Goal: Check status

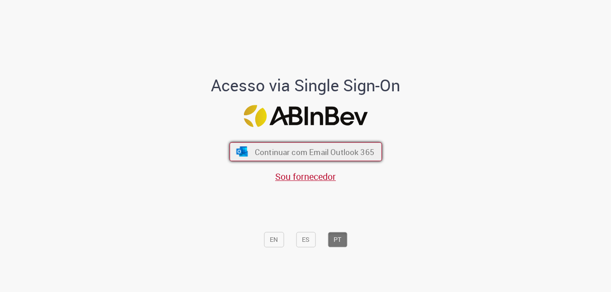
click at [240, 145] on button "Continuar com Email Outlook 365" at bounding box center [305, 151] width 152 height 19
